Goal: Contribute content: Contribute content

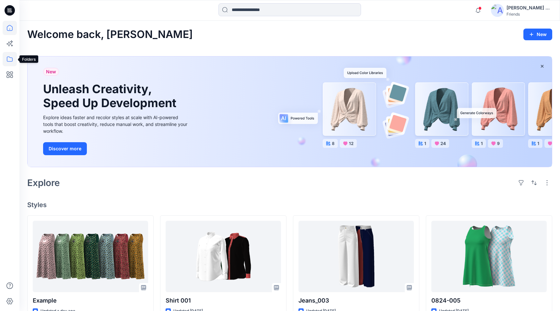
click at [6, 59] on icon at bounding box center [10, 59] width 14 height 14
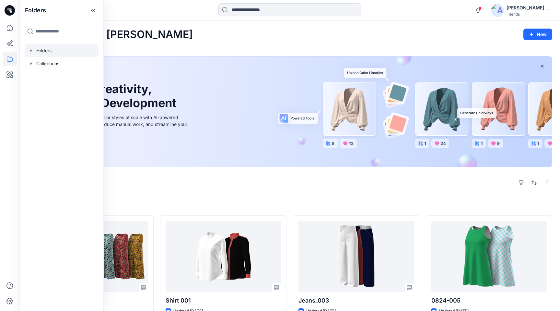
click at [50, 50] on div at bounding box center [62, 50] width 74 height 13
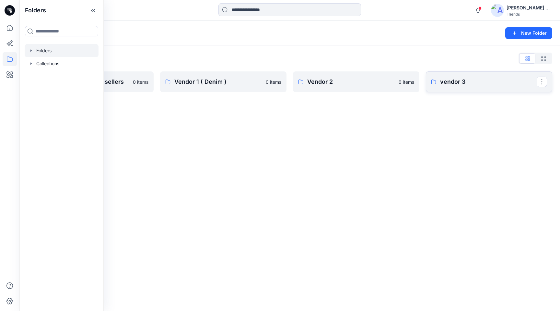
click at [485, 86] on p "vendor 3" at bounding box center [488, 81] width 97 height 9
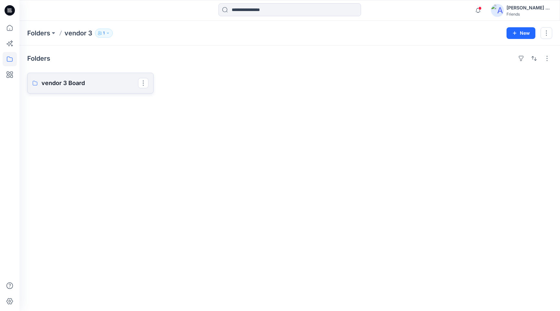
click at [83, 80] on p "vendor 3 Board" at bounding box center [90, 82] width 97 height 9
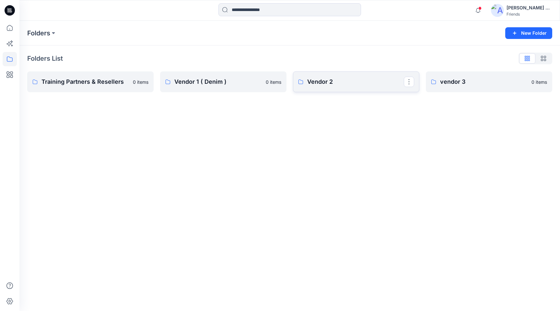
click at [360, 88] on link "Vendor 2" at bounding box center [356, 81] width 126 height 21
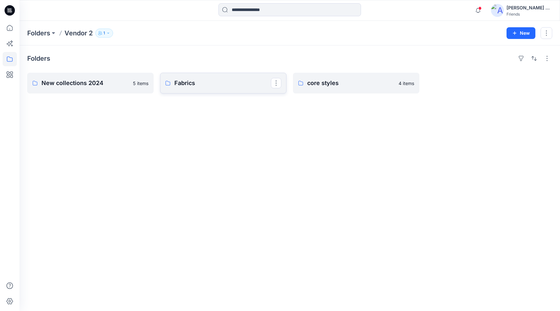
click at [232, 84] on p "Fabrics" at bounding box center [222, 82] width 97 height 9
click at [108, 90] on link "New collections 2024" at bounding box center [90, 83] width 126 height 21
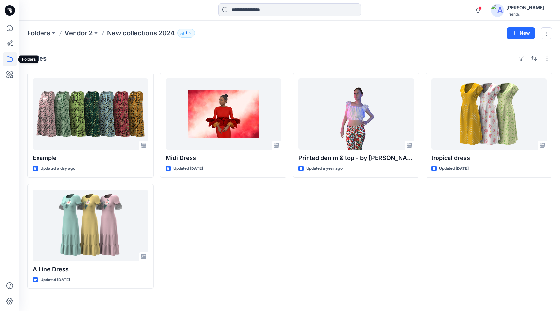
click at [11, 56] on icon at bounding box center [10, 59] width 14 height 14
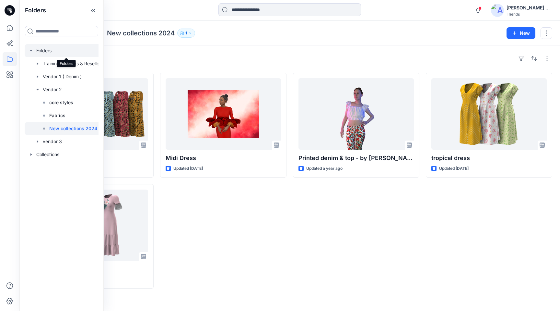
click at [50, 53] on div at bounding box center [66, 50] width 82 height 13
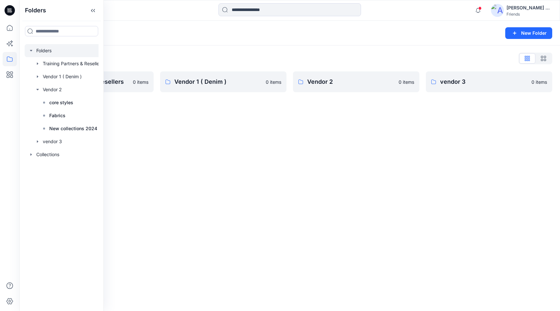
click at [287, 223] on div "Folders New Folder Folders List Training Partners & Resellers 0 items Vendor 1 …" at bounding box center [289, 166] width 541 height 290
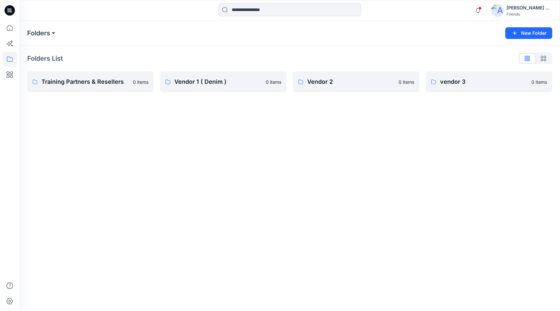
click at [53, 34] on button at bounding box center [53, 33] width 6 height 9
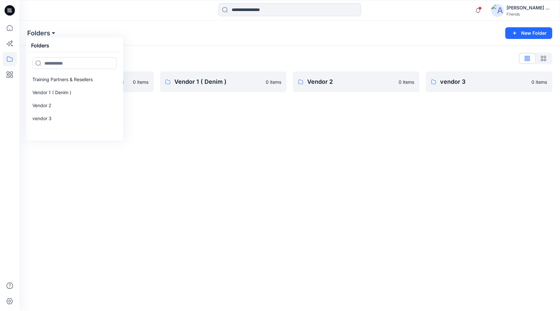
click at [53, 34] on button at bounding box center [53, 33] width 6 height 9
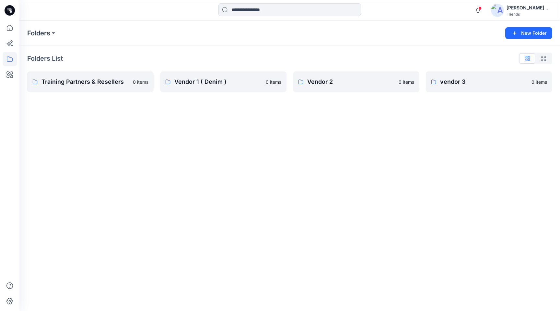
click at [522, 12] on div "Friends" at bounding box center [529, 14] width 45 height 5
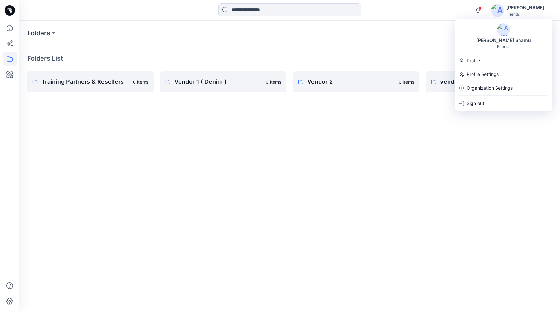
click at [280, 233] on div "Folders New Folder Folders List Training Partners & Resellers 0 items Vendor 1 …" at bounding box center [289, 166] width 541 height 290
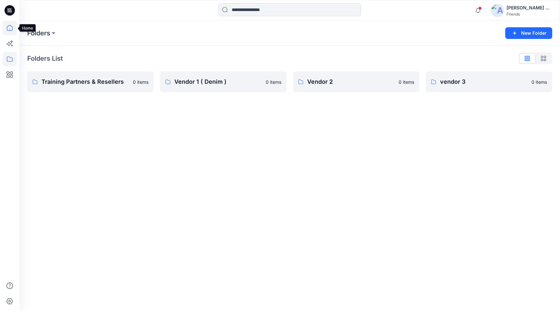
click at [12, 29] on icon at bounding box center [10, 28] width 14 height 14
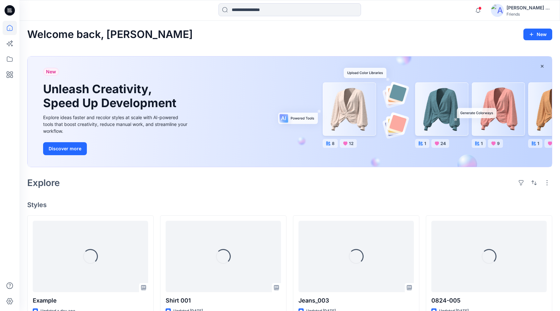
click at [11, 12] on icon at bounding box center [11, 11] width 2 height 0
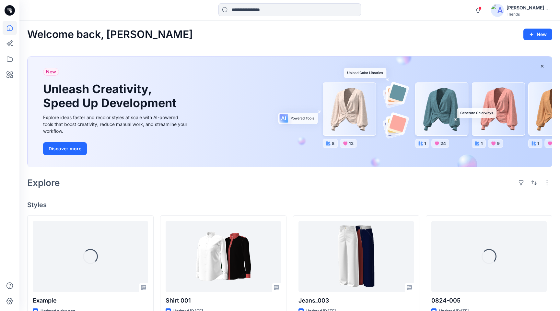
click at [495, 7] on img at bounding box center [497, 10] width 13 height 13
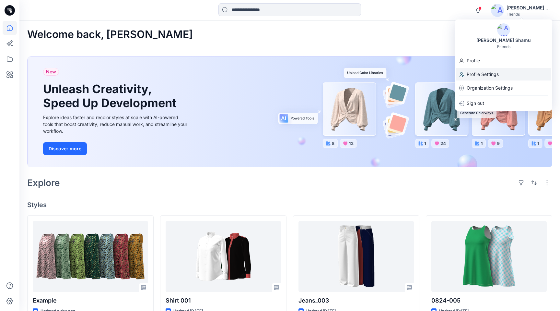
click at [481, 76] on p "Profile Settings" at bounding box center [483, 74] width 32 height 12
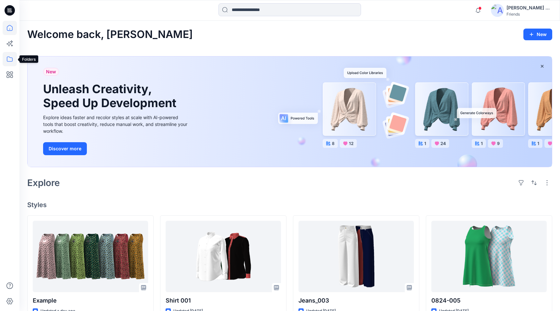
click at [10, 59] on icon at bounding box center [10, 59] width 14 height 14
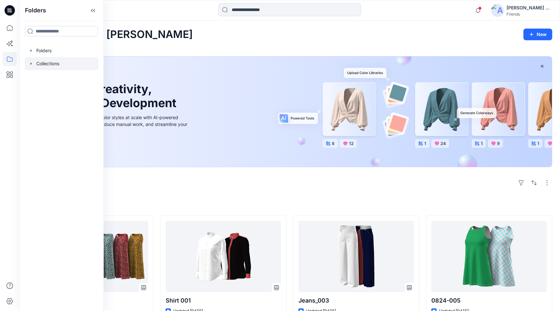
click at [68, 65] on div at bounding box center [62, 63] width 74 height 13
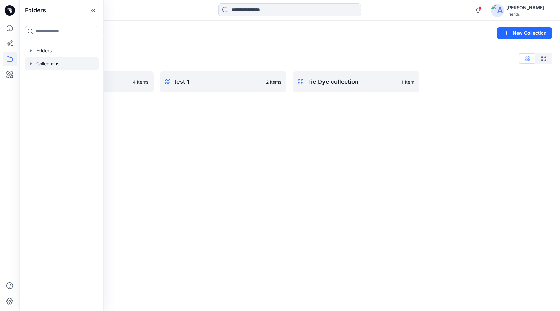
click at [215, 139] on div "Collections New Collection Collections List new 4 items test 1 2 items Tie Dye …" at bounding box center [289, 166] width 541 height 290
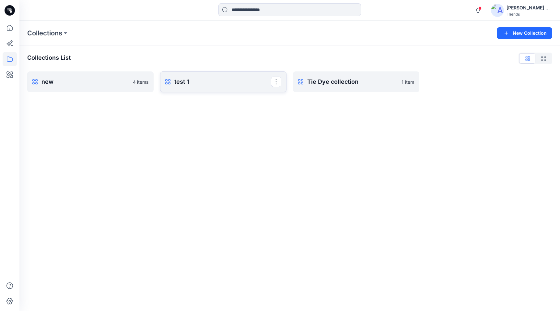
click at [225, 80] on p "test 1" at bounding box center [222, 81] width 97 height 9
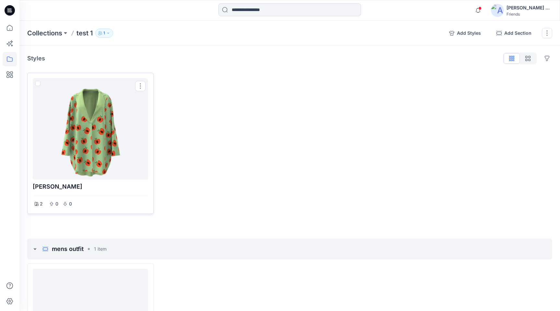
click at [39, 84] on span at bounding box center [37, 83] width 5 height 5
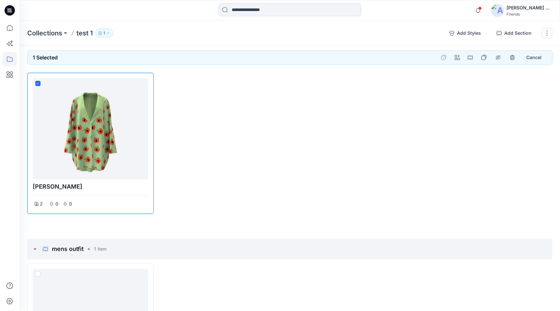
click at [301, 108] on div at bounding box center [356, 143] width 126 height 141
click at [229, 121] on div at bounding box center [223, 143] width 126 height 141
click at [548, 33] on button "button" at bounding box center [547, 33] width 10 height 10
click at [338, 99] on div at bounding box center [356, 143] width 126 height 141
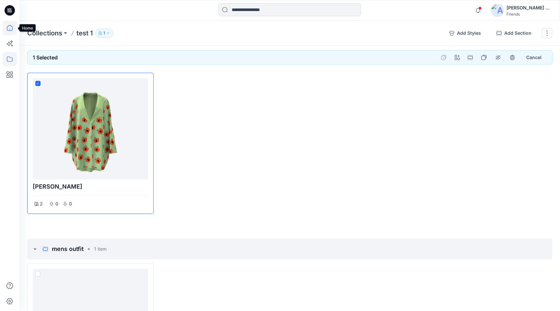
click at [10, 25] on icon at bounding box center [10, 28] width 6 height 6
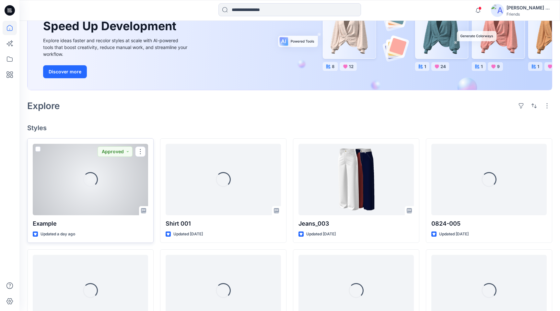
scroll to position [93, 0]
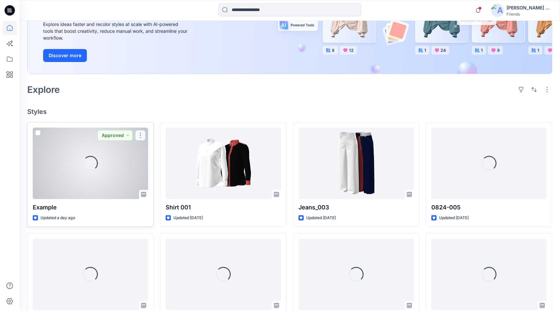
click at [141, 137] on button "button" at bounding box center [140, 135] width 10 height 10
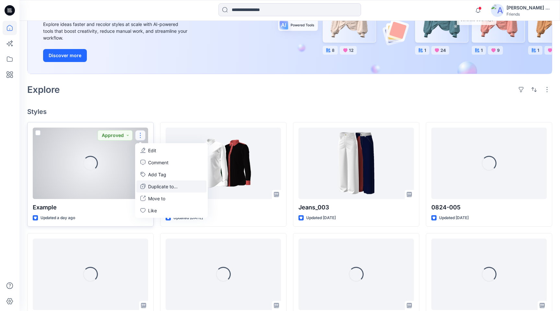
click at [161, 189] on p "Duplicate to..." at bounding box center [163, 186] width 30 height 7
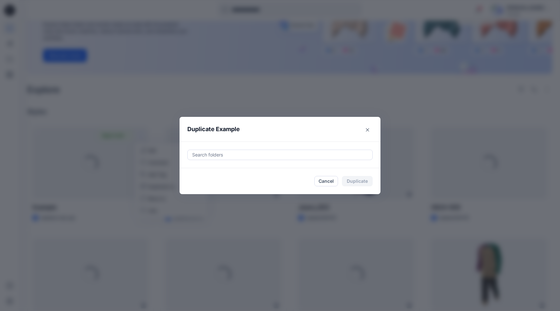
click at [240, 159] on div "Search folders" at bounding box center [280, 155] width 185 height 10
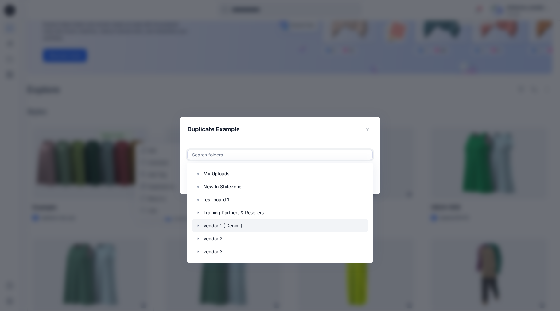
click at [210, 226] on div at bounding box center [280, 225] width 176 height 13
click at [362, 229] on div at bounding box center [280, 225] width 176 height 13
click at [379, 178] on footer "Cancel Duplicate" at bounding box center [280, 181] width 201 height 26
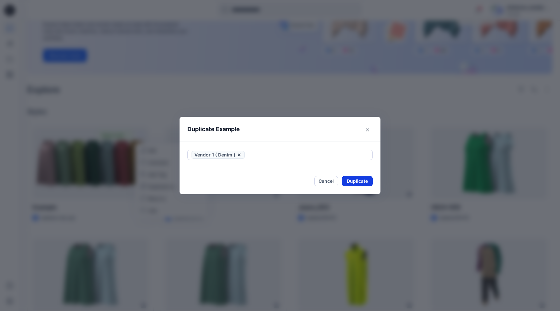
click at [355, 181] on button "Duplicate" at bounding box center [357, 181] width 31 height 10
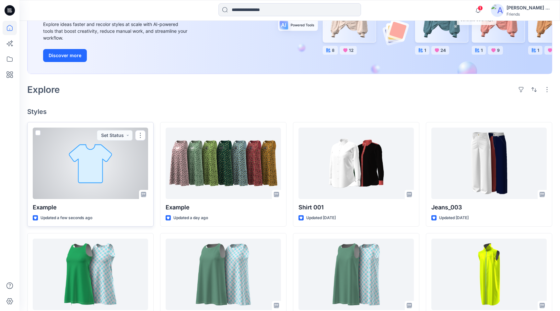
click at [62, 170] on div at bounding box center [90, 162] width 115 height 71
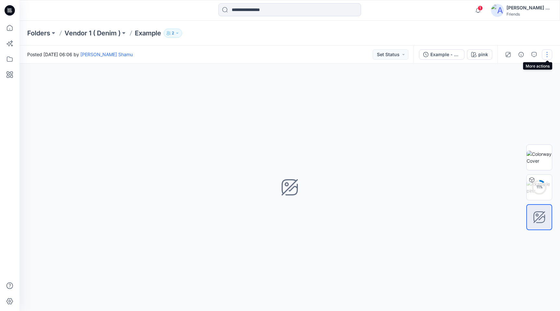
click at [546, 54] on button "button" at bounding box center [547, 54] width 10 height 10
click at [505, 91] on button "Edit" at bounding box center [520, 88] width 60 height 12
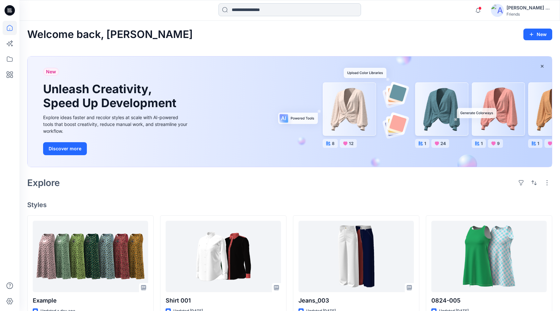
click at [302, 4] on input at bounding box center [290, 9] width 143 height 13
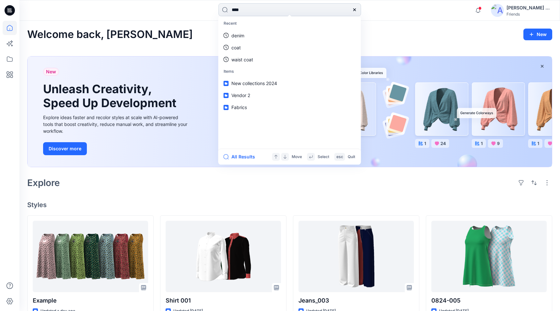
type input "*****"
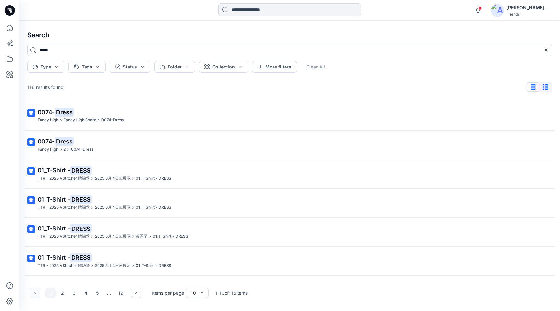
click at [543, 89] on button "button" at bounding box center [546, 86] width 12 height 9
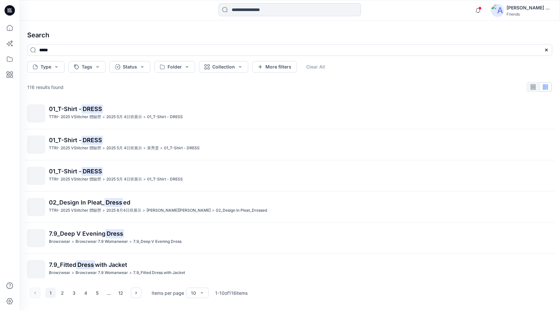
scroll to position [133, 0]
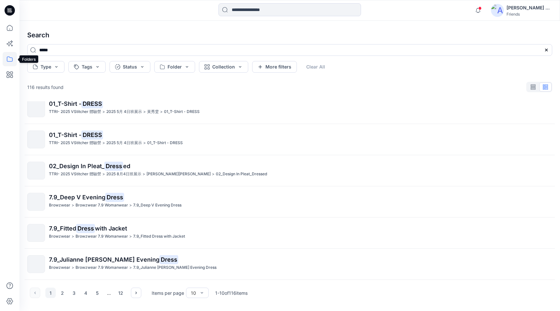
click at [11, 55] on icon at bounding box center [10, 59] width 14 height 14
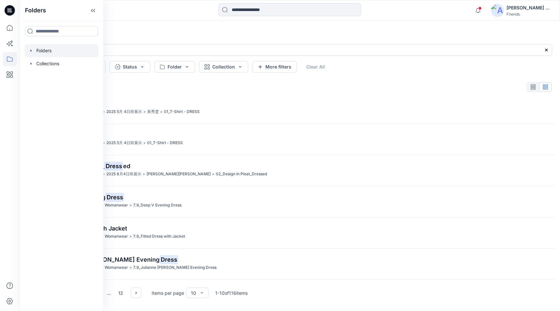
click at [38, 54] on div at bounding box center [62, 50] width 74 height 13
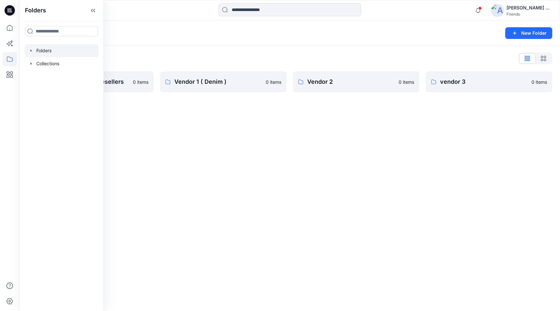
click at [178, 151] on div "Folders New Folder Folders List Training Partners & Resellers 0 items Vendor 1 …" at bounding box center [289, 166] width 541 height 290
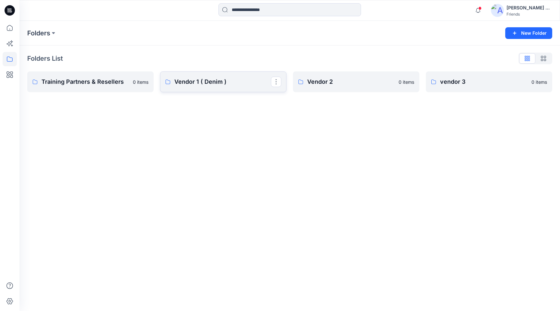
click at [235, 87] on link "Vendor 1 ( Denim )" at bounding box center [223, 81] width 126 height 21
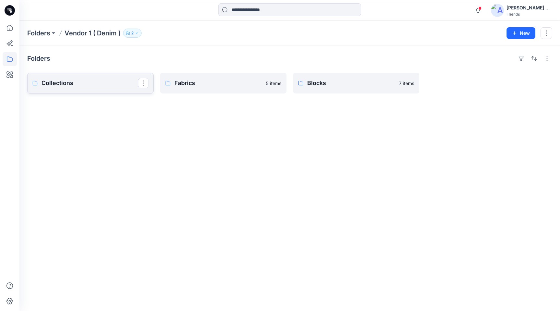
click at [109, 86] on p "Collections" at bounding box center [90, 82] width 97 height 9
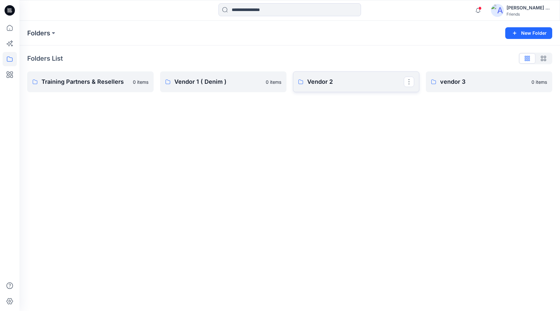
click at [319, 83] on p "Vendor 2" at bounding box center [355, 81] width 97 height 9
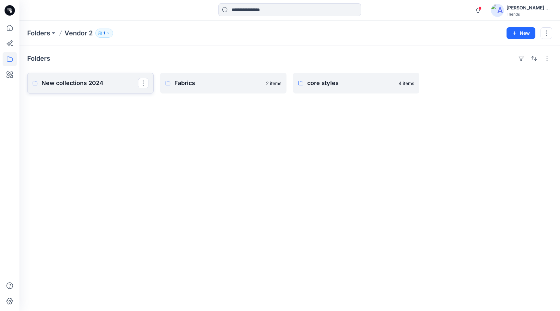
click at [100, 90] on link "New collections 2024" at bounding box center [90, 83] width 126 height 21
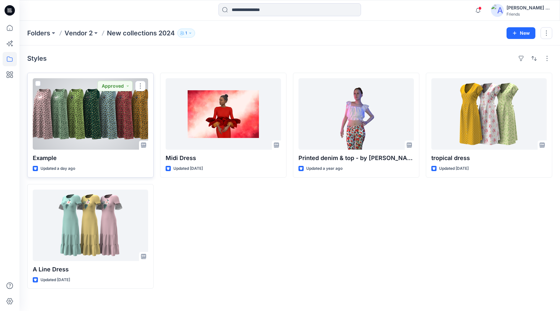
click at [100, 106] on div at bounding box center [90, 113] width 115 height 71
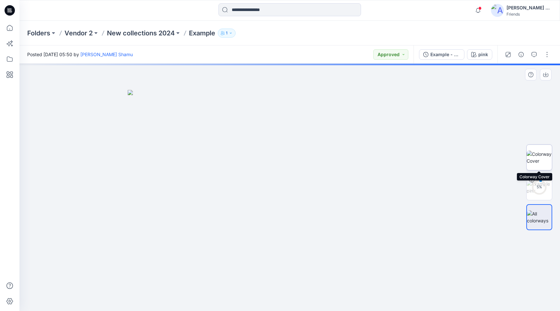
click at [542, 152] on img at bounding box center [539, 157] width 25 height 14
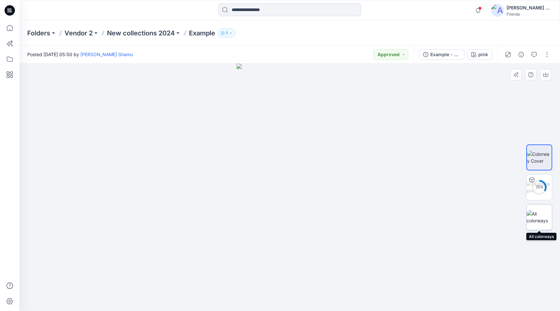
click at [542, 221] on img at bounding box center [539, 217] width 25 height 14
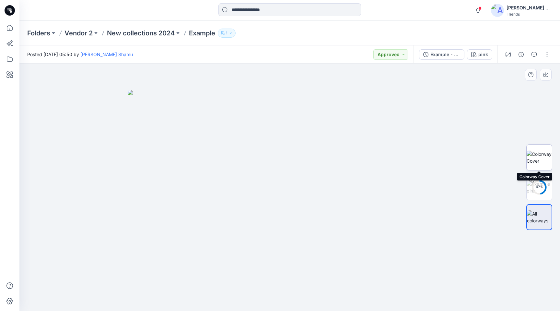
click at [544, 150] on img at bounding box center [539, 157] width 25 height 14
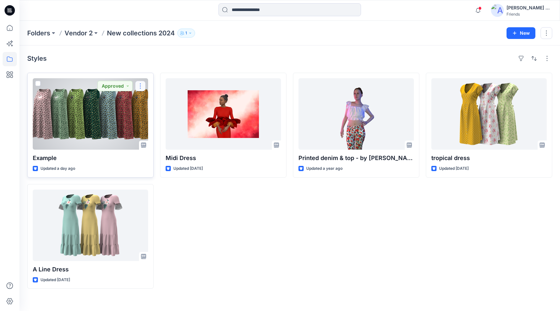
click at [138, 84] on button "button" at bounding box center [140, 86] width 10 height 10
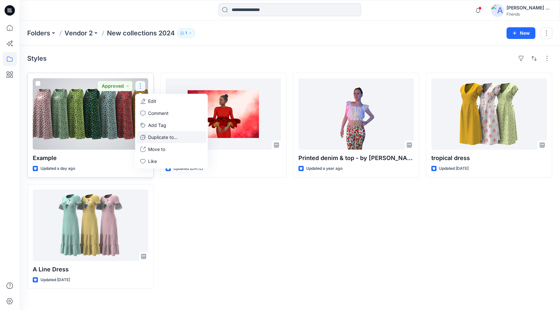
click at [161, 137] on p "Duplicate to..." at bounding box center [163, 137] width 30 height 7
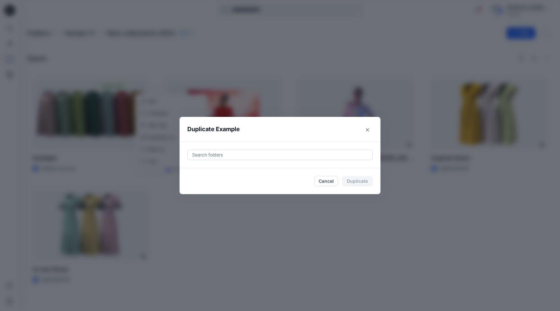
click at [240, 154] on div at bounding box center [280, 155] width 177 height 8
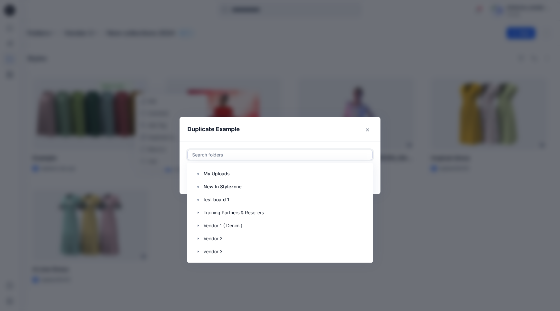
click at [240, 154] on div at bounding box center [280, 155] width 177 height 8
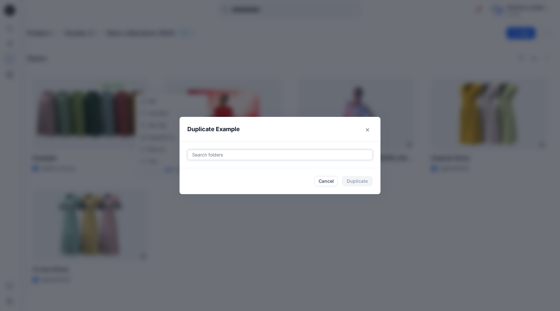
click at [240, 154] on div at bounding box center [280, 155] width 177 height 8
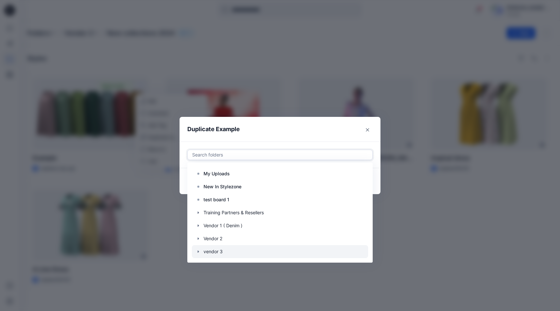
click at [233, 250] on div at bounding box center [280, 251] width 176 height 13
click at [390, 212] on div "Duplicate Example Use Up and Down to choose options, press Enter to select the …" at bounding box center [280, 155] width 560 height 311
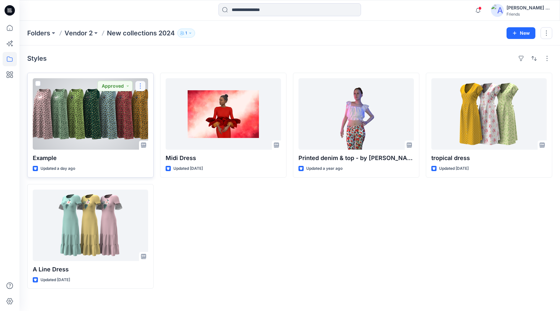
click at [143, 88] on button "button" at bounding box center [140, 86] width 10 height 10
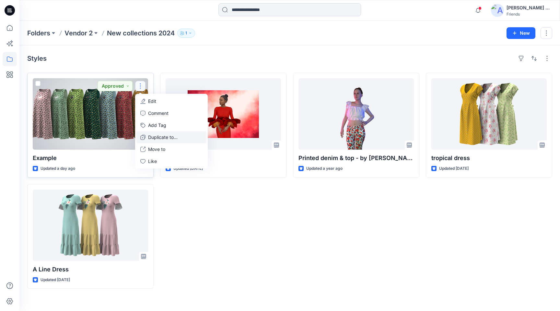
click at [166, 135] on p "Duplicate to..." at bounding box center [163, 137] width 30 height 7
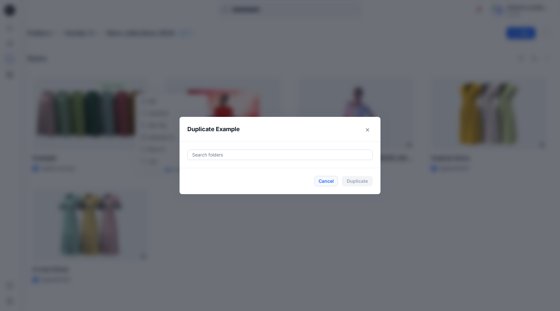
click at [330, 183] on button "Cancel" at bounding box center [327, 181] width 24 height 10
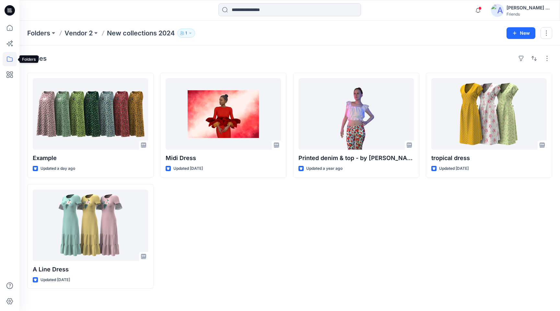
click at [7, 61] on icon at bounding box center [10, 58] width 6 height 5
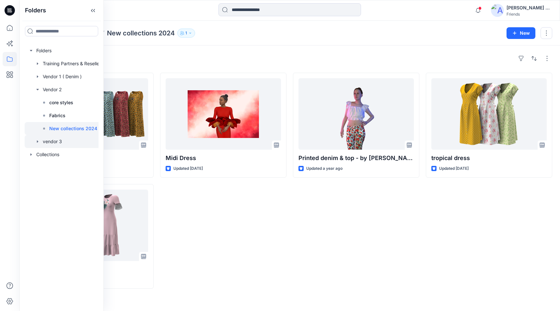
click at [60, 138] on div at bounding box center [66, 141] width 82 height 13
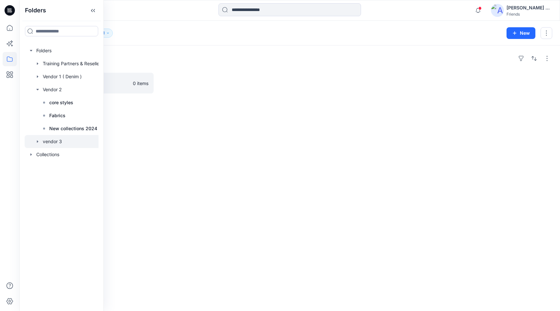
click at [211, 126] on div "Folders vendor 3 Board 0 items" at bounding box center [289, 177] width 541 height 265
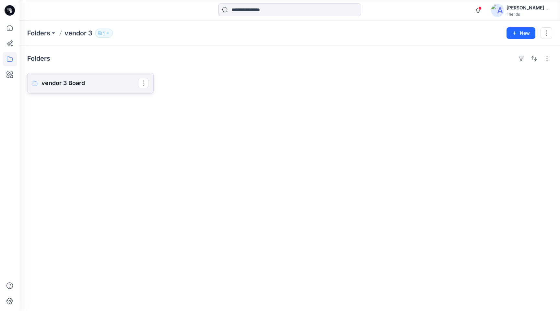
click at [102, 74] on link "vendor 3 Board" at bounding box center [90, 83] width 126 height 21
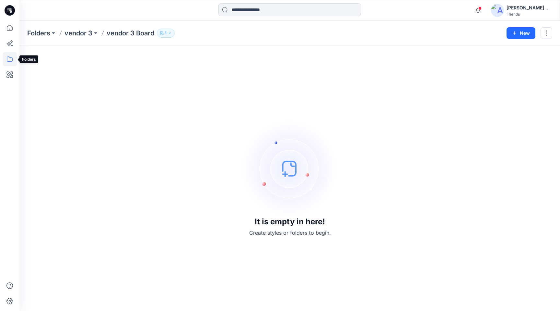
click at [9, 58] on icon at bounding box center [10, 59] width 14 height 14
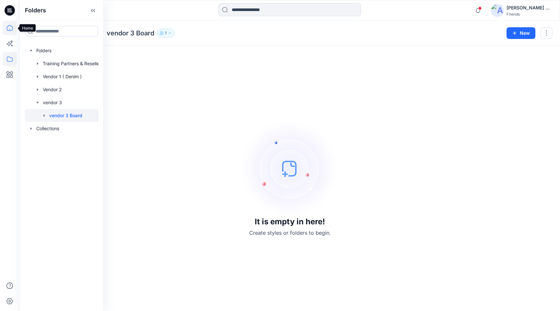
click at [8, 27] on icon at bounding box center [10, 28] width 14 height 14
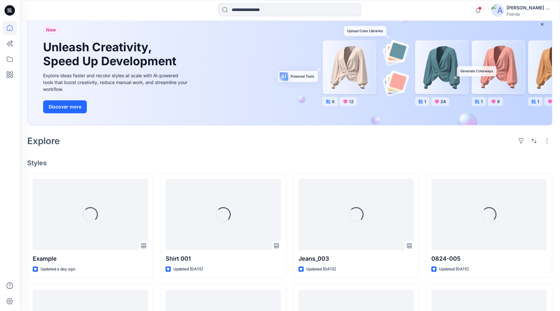
scroll to position [44, 0]
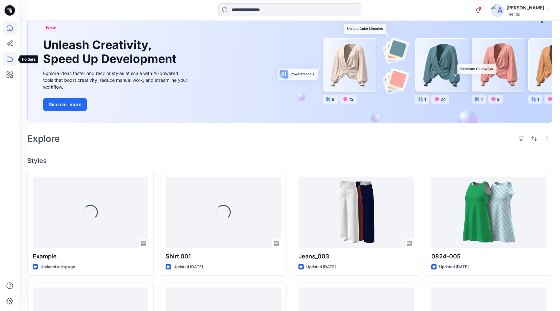
click at [11, 60] on icon at bounding box center [10, 59] width 14 height 14
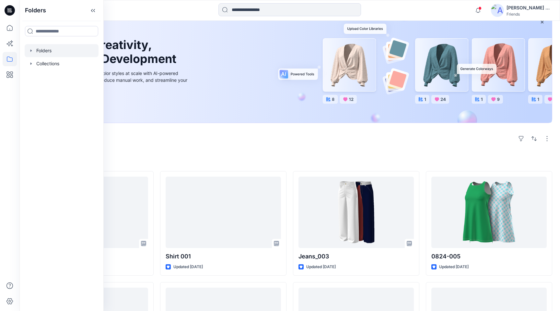
click at [88, 52] on div at bounding box center [62, 50] width 74 height 13
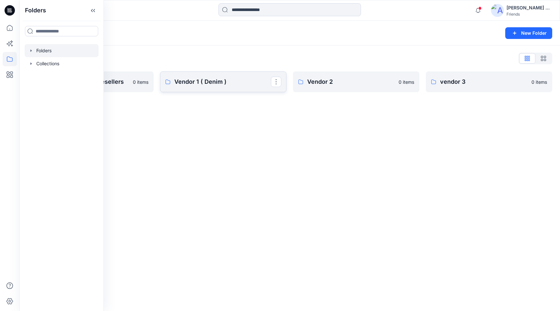
click at [208, 89] on link "Vendor 1 ( Denim )" at bounding box center [223, 81] width 126 height 21
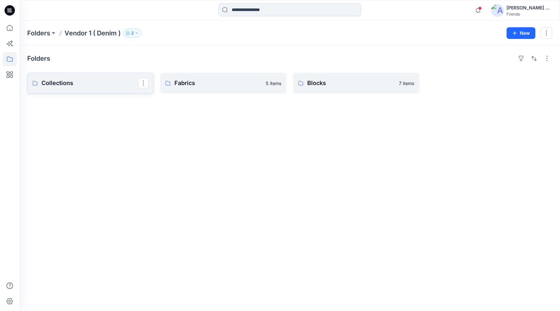
click at [103, 85] on p "Collections" at bounding box center [90, 82] width 97 height 9
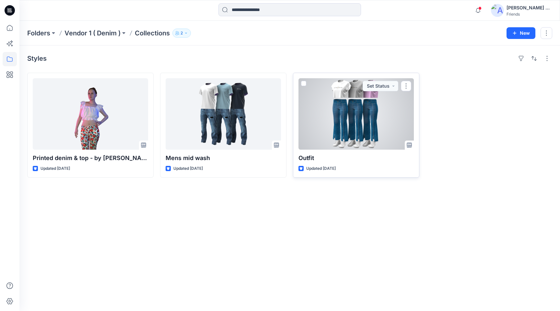
click at [304, 84] on span at bounding box center [303, 83] width 5 height 5
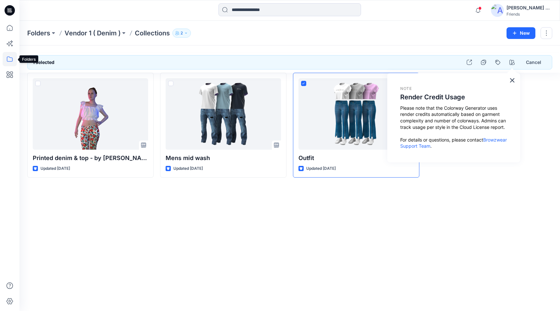
click at [4, 60] on icon at bounding box center [10, 59] width 14 height 14
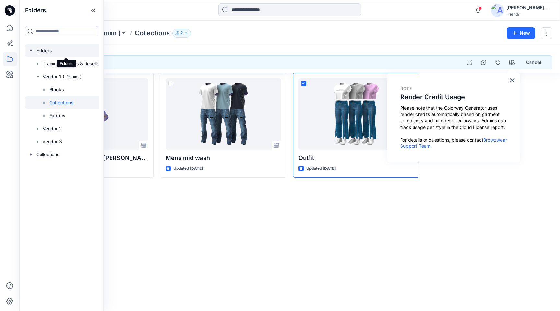
click at [42, 51] on div at bounding box center [66, 50] width 82 height 13
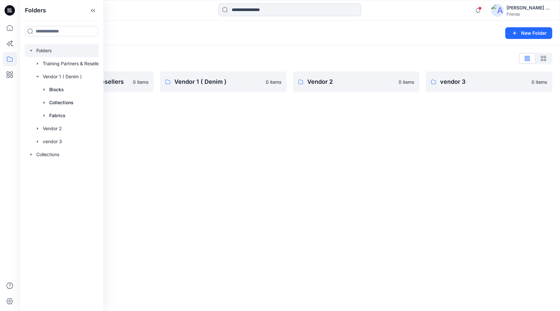
click at [30, 50] on icon "button" at bounding box center [31, 50] width 5 height 5
click at [28, 62] on div at bounding box center [62, 63] width 74 height 13
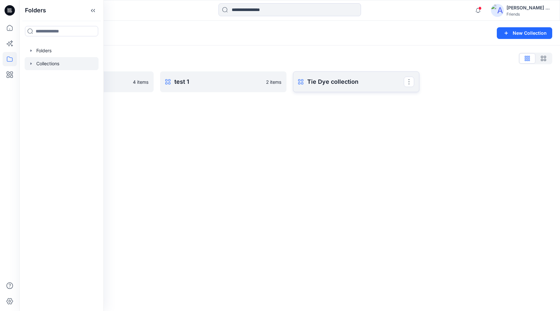
click at [347, 73] on link "Tie Dye collection Rename Collection Clone Collection Present Collection Delete…" at bounding box center [356, 81] width 126 height 21
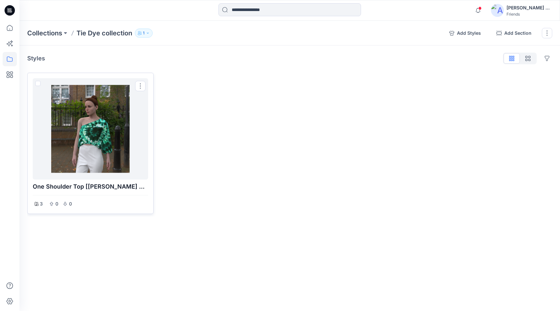
click at [38, 84] on span at bounding box center [37, 83] width 5 height 5
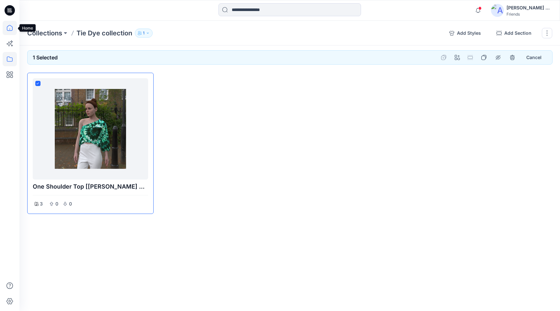
click at [13, 30] on icon at bounding box center [10, 28] width 14 height 14
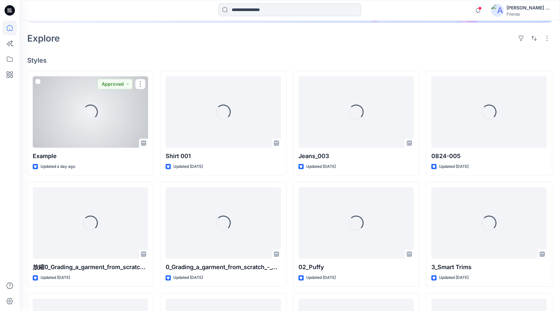
scroll to position [145, 0]
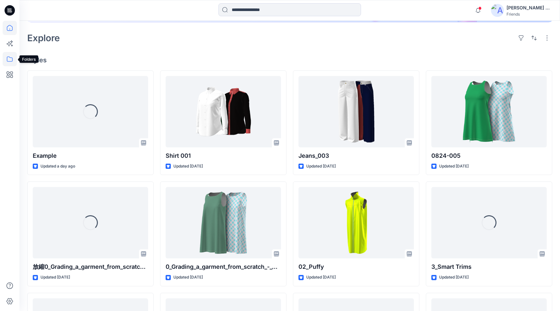
click at [9, 58] on icon at bounding box center [10, 59] width 14 height 14
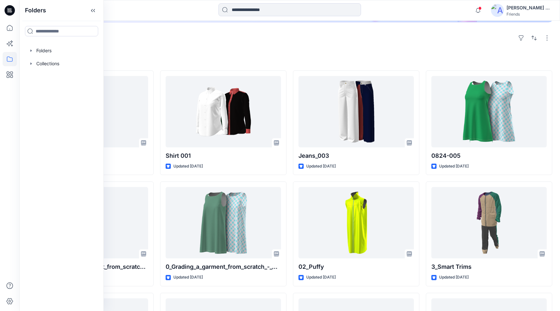
click at [137, 40] on div "Explore" at bounding box center [289, 38] width 525 height 16
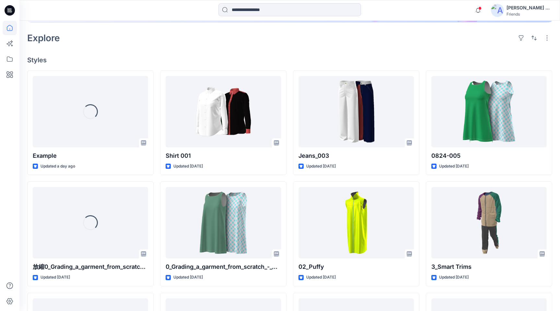
click at [137, 40] on div "Explore" at bounding box center [289, 38] width 525 height 16
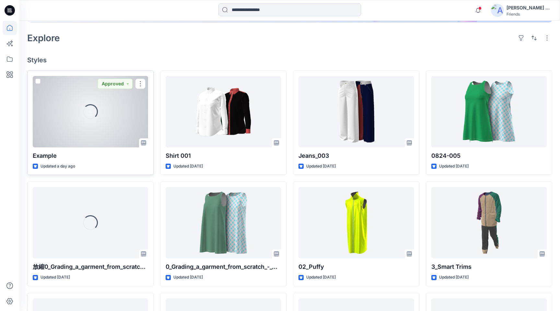
click at [94, 119] on div "Loading..." at bounding box center [90, 111] width 15 height 15
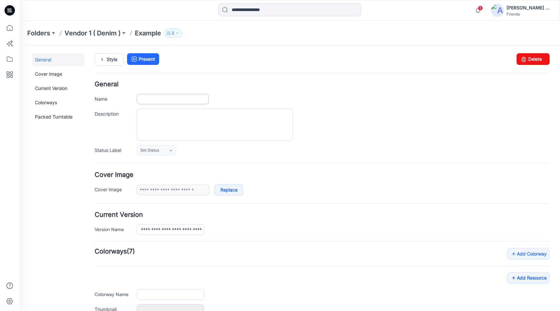
type input "*******"
type input "****"
type input "**********"
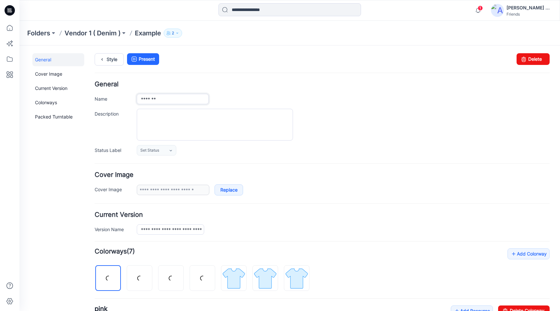
click at [162, 100] on input "*******" at bounding box center [173, 99] width 72 height 10
type input "*"
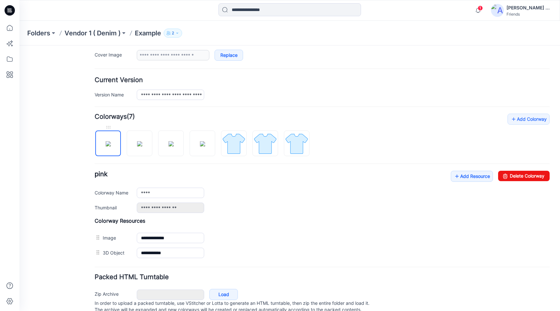
scroll to position [159, 0]
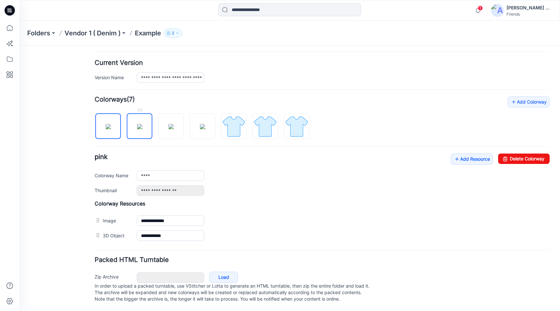
type input "**********"
click at [138, 124] on img at bounding box center [139, 126] width 5 height 5
click at [230, 126] on img at bounding box center [234, 126] width 24 height 24
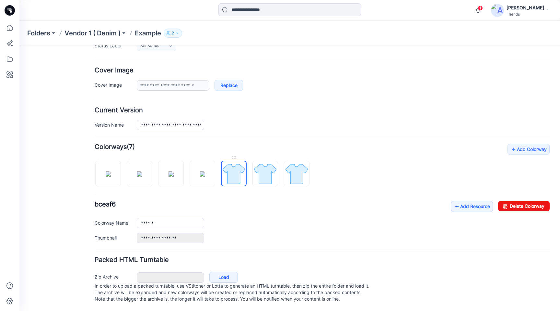
scroll to position [111, 0]
click at [512, 201] on link "Delete Colorway" at bounding box center [524, 206] width 52 height 10
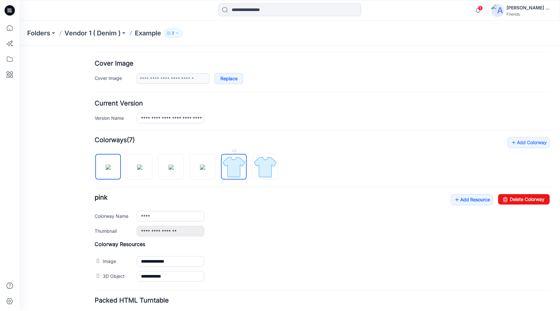
click at [237, 169] on img at bounding box center [234, 167] width 24 height 24
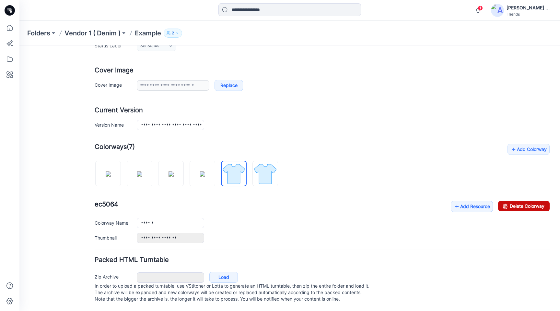
click at [520, 201] on link "Delete Colorway" at bounding box center [524, 206] width 52 height 10
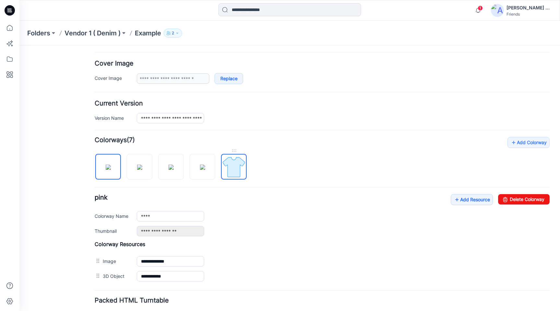
click at [240, 167] on img at bounding box center [234, 167] width 24 height 24
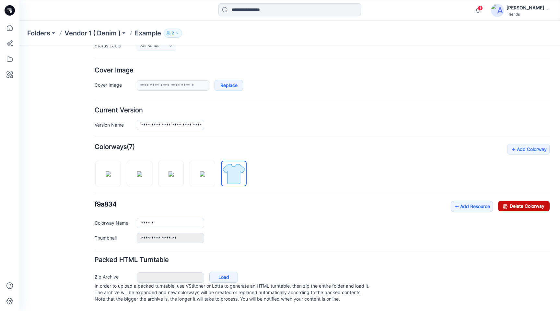
click at [521, 201] on link "Delete Colorway" at bounding box center [524, 206] width 52 height 10
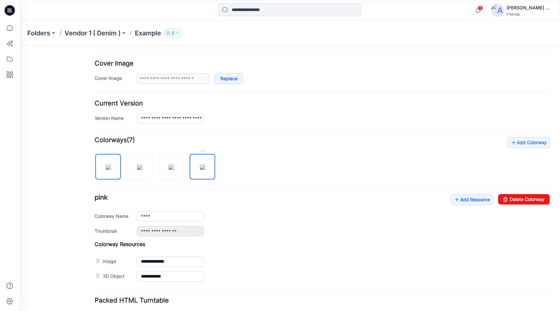
click at [205, 164] on img at bounding box center [202, 166] width 5 height 5
click at [524, 201] on link "Delete Colorway" at bounding box center [524, 199] width 52 height 10
click at [174, 164] on img at bounding box center [171, 166] width 5 height 5
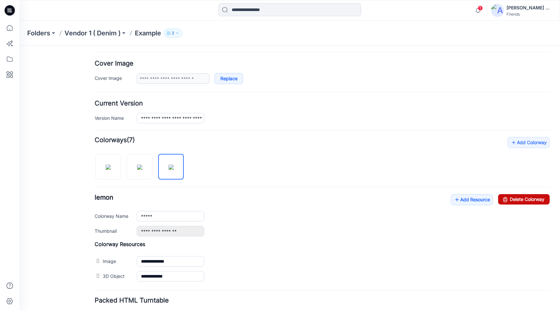
click at [532, 200] on link "Delete Colorway" at bounding box center [524, 199] width 52 height 10
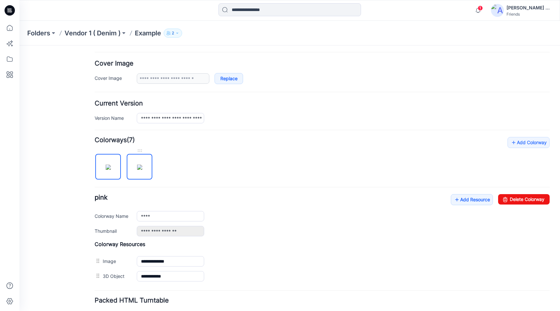
click at [142, 164] on img at bounding box center [139, 166] width 5 height 5
click at [526, 198] on link "Delete Colorway" at bounding box center [524, 199] width 52 height 10
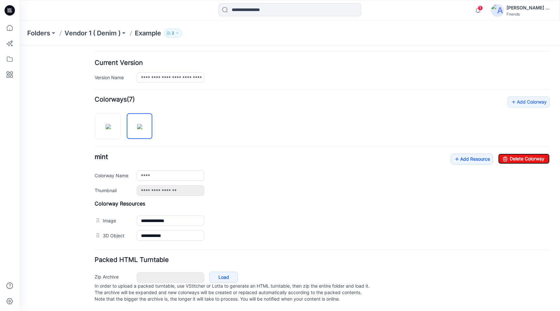
type input "****"
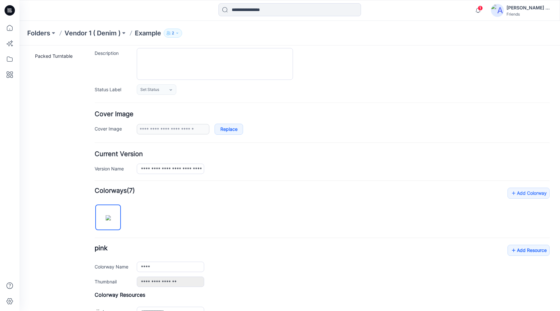
scroll to position [0, 0]
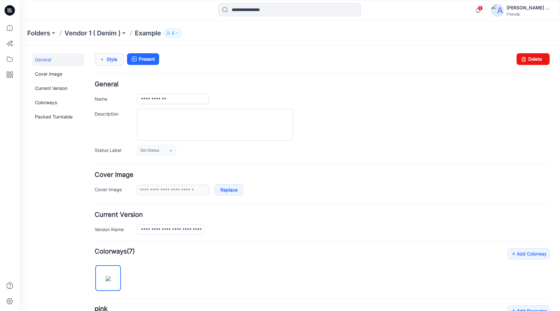
click at [102, 61] on icon at bounding box center [102, 60] width 9 height 12
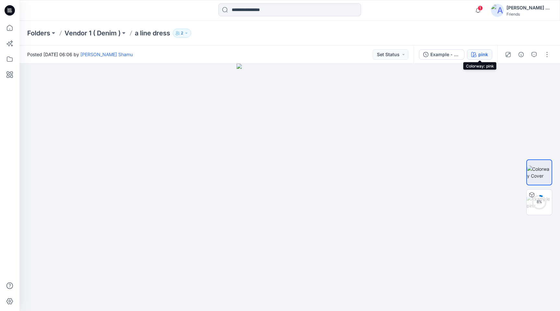
click at [483, 54] on div "pink" at bounding box center [484, 54] width 10 height 7
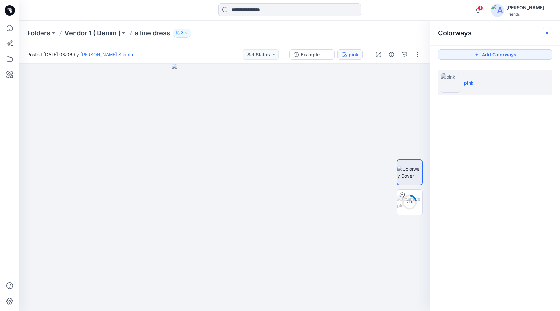
click at [549, 33] on icon "button" at bounding box center [547, 32] width 5 height 5
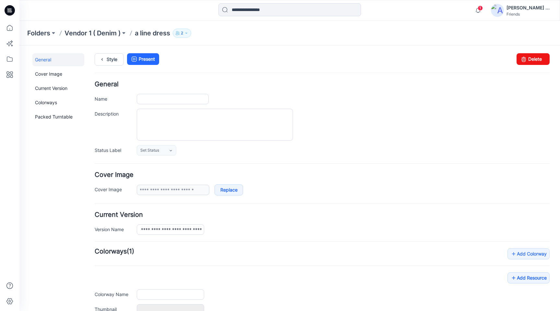
type input "**********"
type input "****"
type input "**********"
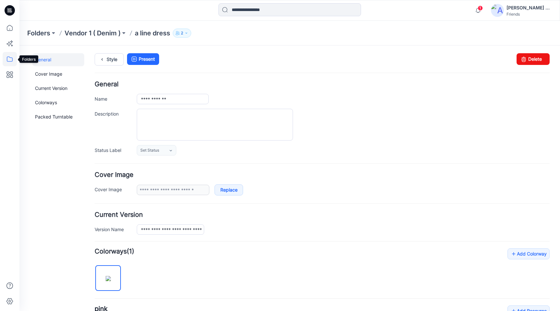
click at [8, 59] on icon at bounding box center [10, 59] width 14 height 14
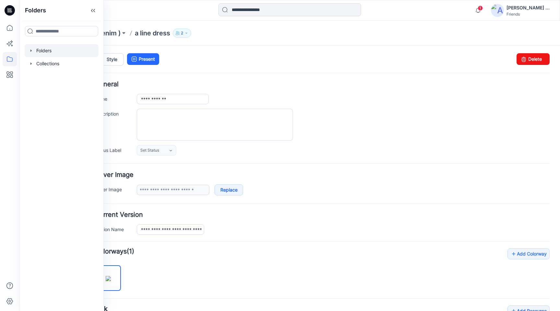
click at [53, 53] on div at bounding box center [62, 50] width 74 height 13
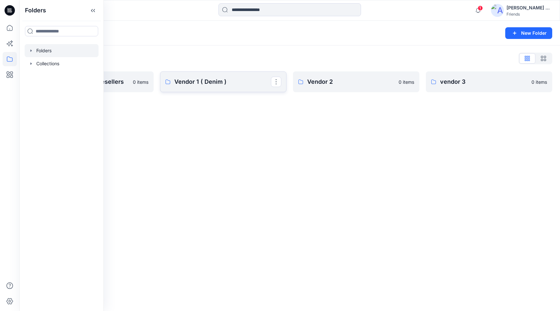
click at [209, 80] on p "Vendor 1 ( Denim )" at bounding box center [222, 81] width 97 height 9
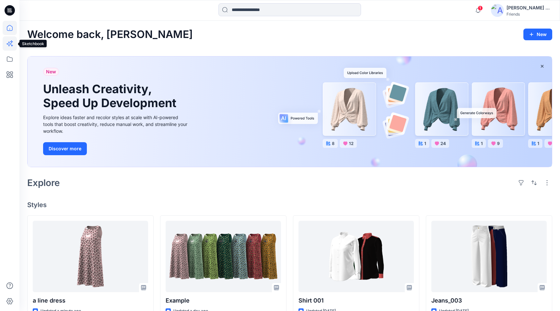
click at [10, 45] on icon at bounding box center [10, 43] width 14 height 14
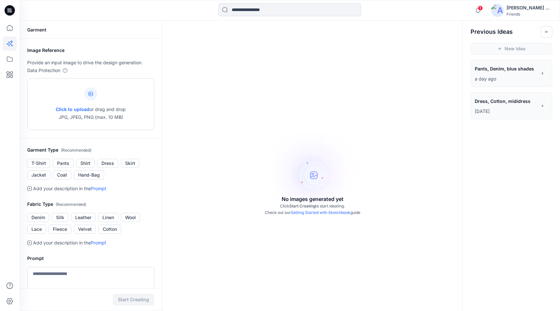
click at [96, 91] on div at bounding box center [90, 93] width 13 height 13
type input "**********"
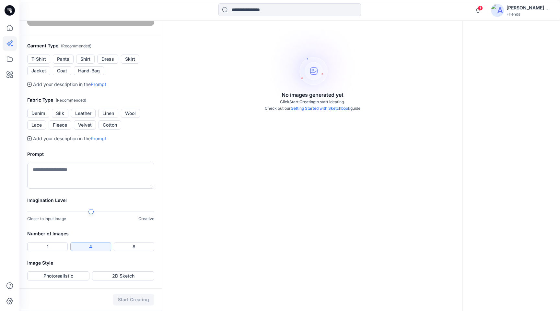
scroll to position [122, 0]
click at [113, 64] on button "Dress" at bounding box center [107, 58] width 21 height 9
click at [59, 118] on button "Silk" at bounding box center [60, 113] width 17 height 9
click at [75, 188] on textarea at bounding box center [90, 175] width 127 height 26
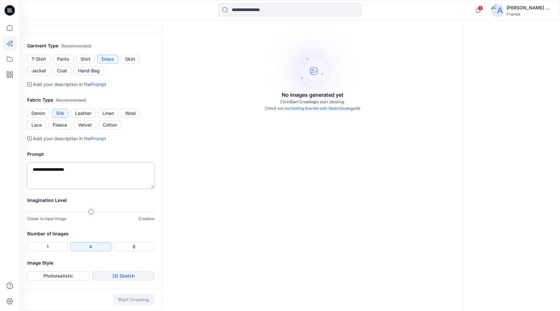
type textarea "**********"
click at [118, 276] on button "2D Sketch" at bounding box center [123, 275] width 62 height 9
click at [130, 300] on button "Start Creating" at bounding box center [134, 299] width 42 height 12
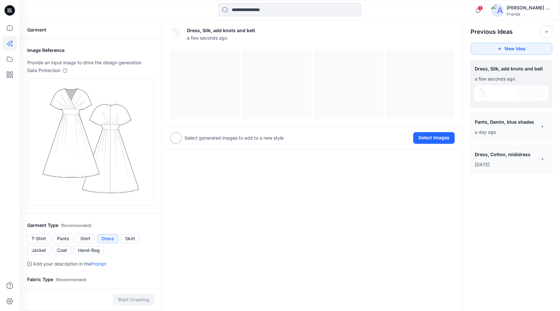
click at [539, 129] on div "**********" at bounding box center [511, 126] width 73 height 19
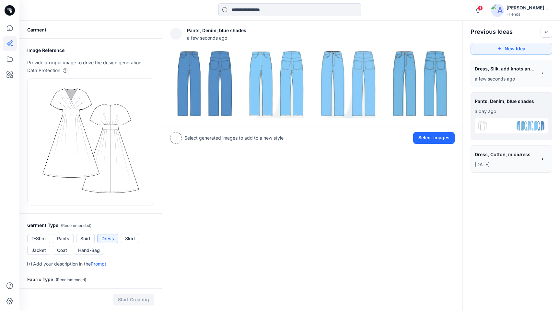
click at [522, 156] on span "Dress, Cotton, mididress" at bounding box center [506, 153] width 62 height 9
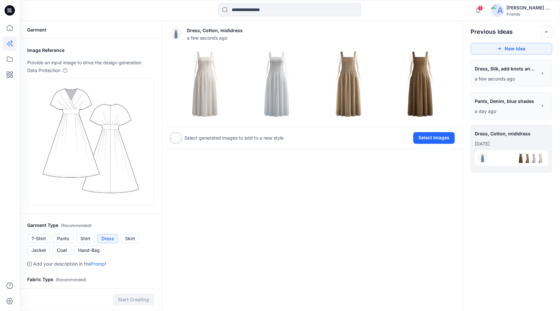
click at [496, 75] on div "**********" at bounding box center [506, 69] width 62 height 11
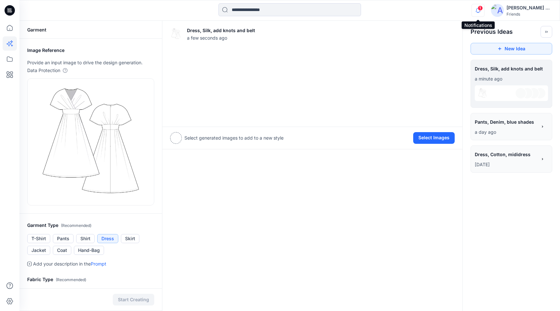
click at [482, 12] on icon "button" at bounding box center [478, 10] width 12 height 13
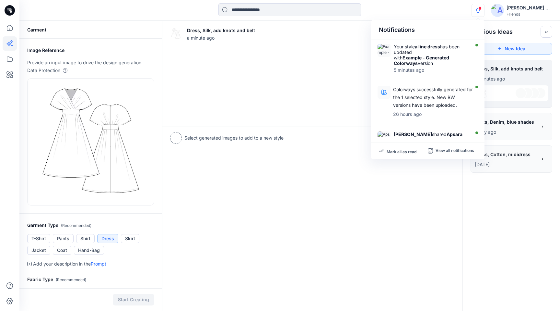
click at [482, 7] on icon "button" at bounding box center [478, 10] width 12 height 13
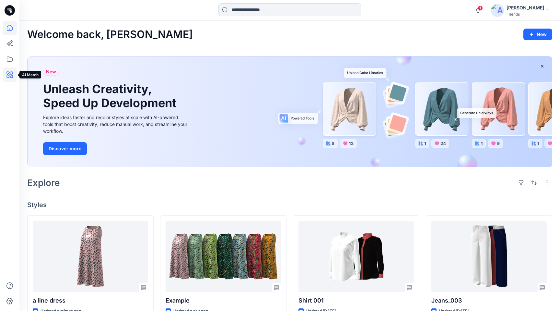
click at [10, 70] on icon at bounding box center [10, 74] width 14 height 14
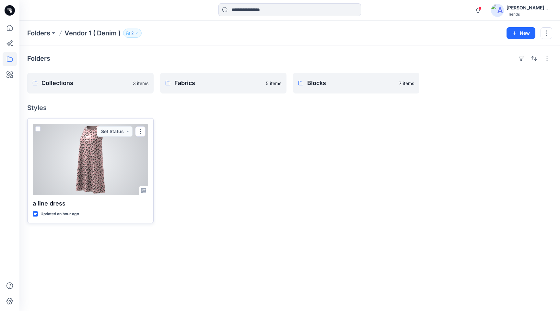
click at [37, 128] on span at bounding box center [37, 128] width 5 height 5
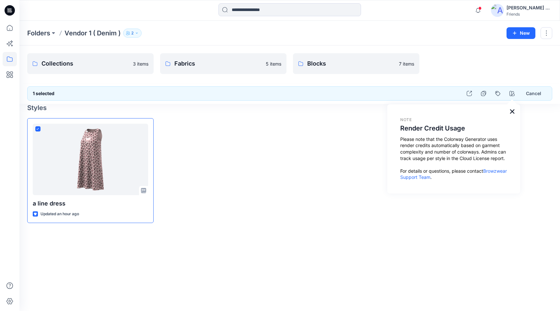
click at [513, 113] on button "×" at bounding box center [512, 111] width 6 height 10
